Goal: Task Accomplishment & Management: Manage account settings

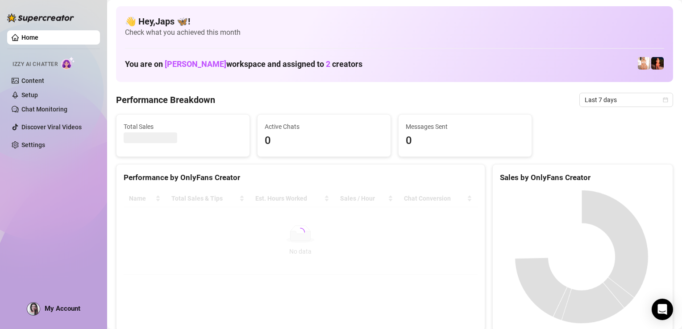
click at [73, 305] on span "My Account" at bounding box center [63, 309] width 36 height 8
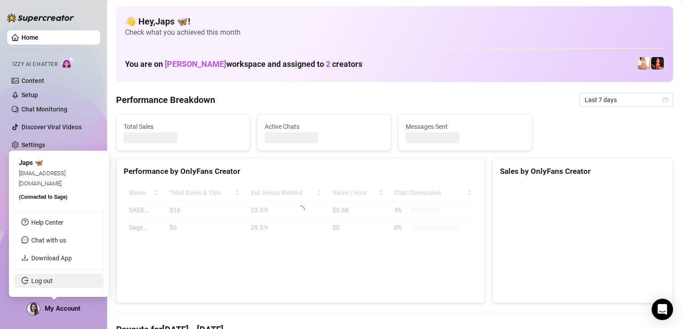
click at [53, 278] on link "Log out" at bounding box center [41, 281] width 21 height 7
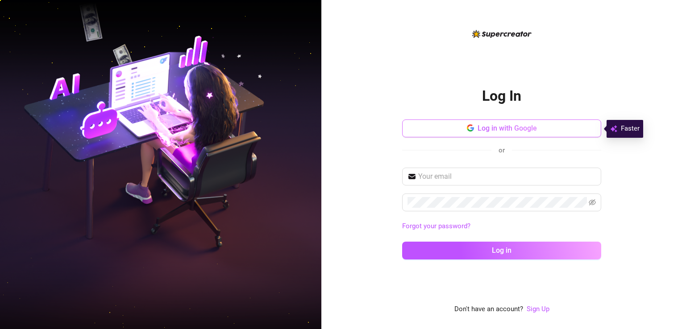
click at [458, 134] on button "Log in with Google" at bounding box center [501, 129] width 199 height 18
